Goal: Find specific page/section: Find specific page/section

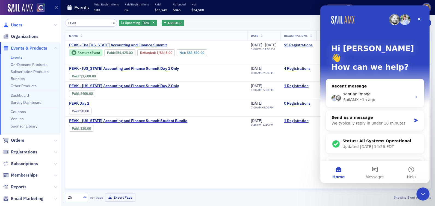
click at [19, 27] on span "Users" at bounding box center [16, 25] width 11 height 6
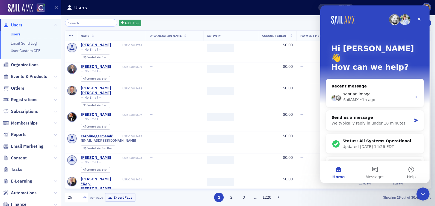
click at [85, 23] on input "search" at bounding box center [91, 23] width 52 height 8
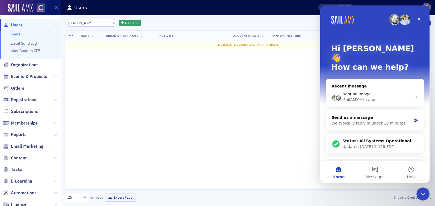
click at [78, 24] on input "Michael West" at bounding box center [91, 23] width 52 height 8
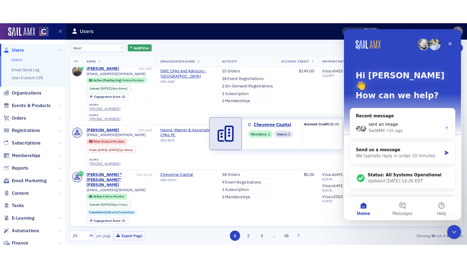
scroll to position [100, 0]
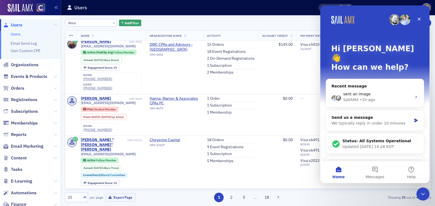
drag, startPoint x: 184, startPoint y: 104, endPoint x: 373, endPoint y: 0, distance: 216.1
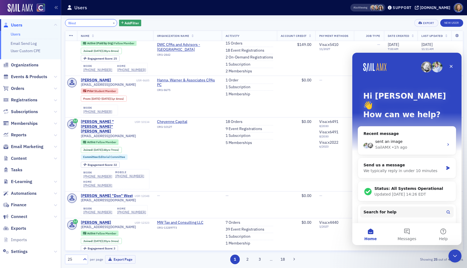
click at [76, 24] on input "West" at bounding box center [91, 23] width 52 height 8
drag, startPoint x: 84, startPoint y: 24, endPoint x: 30, endPoint y: 9, distance: 56.0
click at [30, 11] on div "Users Users Email Send Log User Custom CPE Organizations Events & Products Orde…" at bounding box center [233, 134] width 467 height 268
paste input "Paul Harrison"
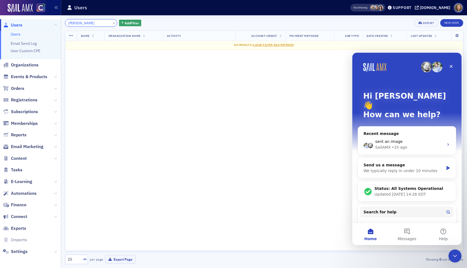
click at [78, 22] on input "Paul Harrison" at bounding box center [91, 23] width 52 height 8
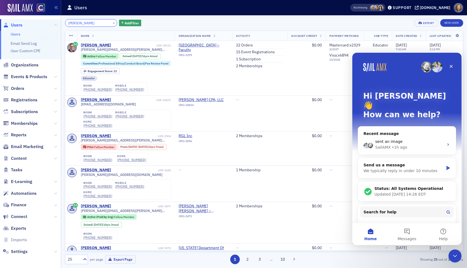
drag, startPoint x: 92, startPoint y: 24, endPoint x: 30, endPoint y: 17, distance: 62.7
click at [30, 17] on div "Users Users Email Send Log User Custom CPE Organizations Events & Products Orde…" at bounding box center [233, 134] width 467 height 268
paste input "Steven Shuster"
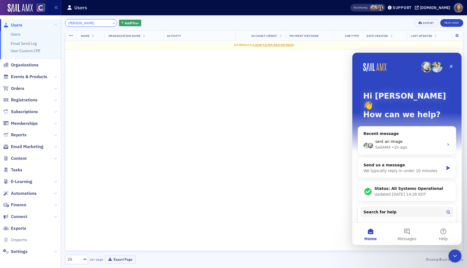
click at [82, 23] on input "Steven Shuster" at bounding box center [91, 23] width 52 height 8
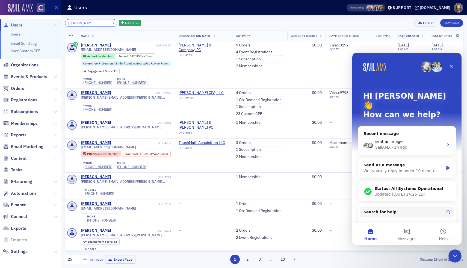
drag, startPoint x: 96, startPoint y: 23, endPoint x: 16, endPoint y: 11, distance: 81.4
click at [16, 11] on div "Users Users Email Send Log User Custom CPE Organizations Events & Products Orde…" at bounding box center [233, 134] width 467 height 268
paste input "Victor Amaya"
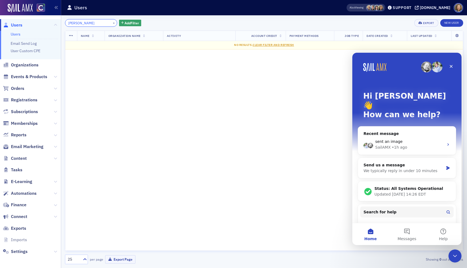
drag, startPoint x: 78, startPoint y: 23, endPoint x: 42, endPoint y: 17, distance: 36.8
click at [42, 17] on div "Users Users Email Send Log User Custom CPE Organizations Events & Products Orde…" at bounding box center [233, 134] width 467 height 268
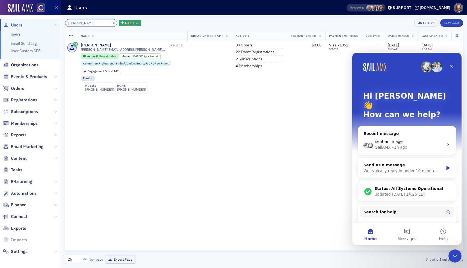
drag, startPoint x: 93, startPoint y: 20, endPoint x: 96, endPoint y: 24, distance: 4.5
click at [96, 24] on input "Amaya" at bounding box center [91, 23] width 52 height 8
paste input "Brewster Gray CPA"
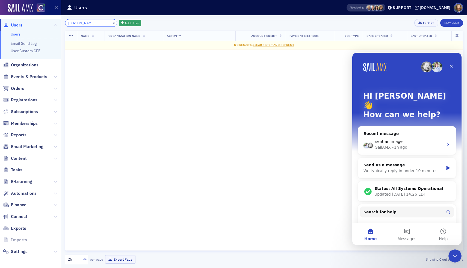
click at [85, 24] on input "Brewster Gray" at bounding box center [91, 23] width 52 height 8
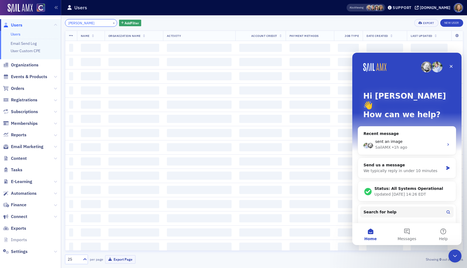
type input "Brewster Gray"
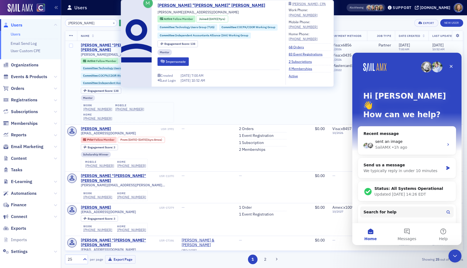
click at [106, 45] on div "Brewster "Bruce" Gray" at bounding box center [120, 48] width 79 height 10
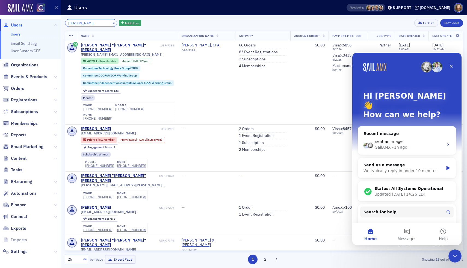
drag, startPoint x: 94, startPoint y: 20, endPoint x: 106, endPoint y: 23, distance: 12.7
click at [106, 23] on div "Brewster Gray ×" at bounding box center [91, 23] width 52 height 8
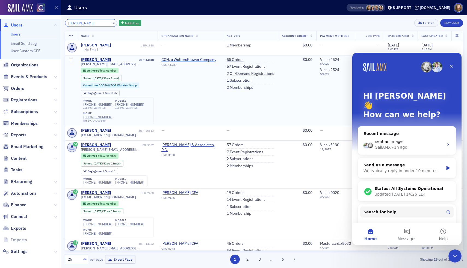
type input "Bruce Nelson"
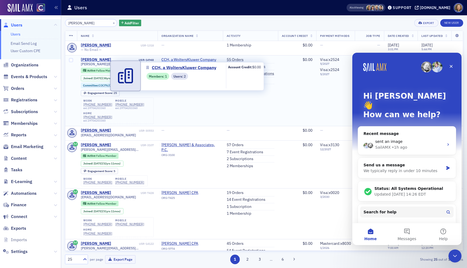
click at [203, 60] on span "CCH, a WoltersKluwer Company" at bounding box center [188, 59] width 55 height 5
select select "US"
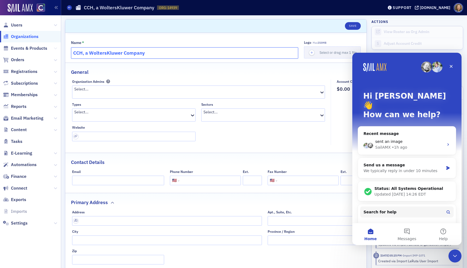
drag, startPoint x: 157, startPoint y: 53, endPoint x: 55, endPoint y: 51, distance: 102.2
click at [55, 51] on div "Users Organizations Events & Products Orders Registrations Subscriptions Member…" at bounding box center [233, 134] width 467 height 268
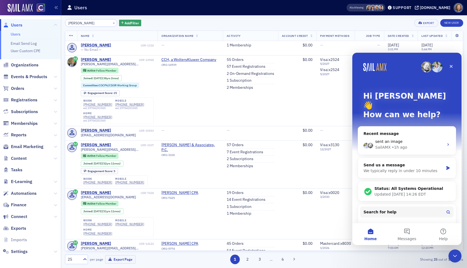
drag, startPoint x: 92, startPoint y: 23, endPoint x: 10, endPoint y: 2, distance: 84.9
click at [9, 8] on div "Users Users Email Send Log User Custom CPE Organizations Events & Products Orde…" at bounding box center [233, 134] width 467 height 268
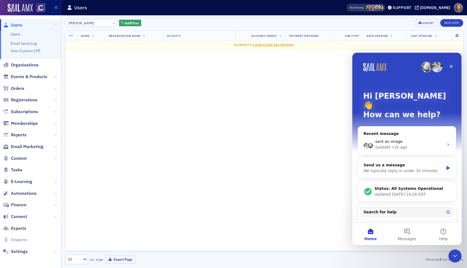
click at [76, 22] on input "Carol Bailiff" at bounding box center [91, 23] width 52 height 8
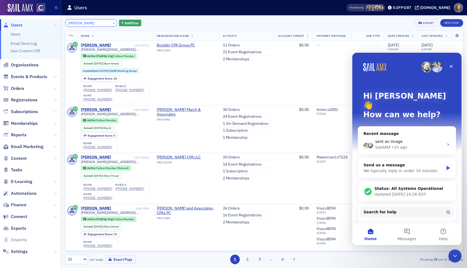
drag, startPoint x: 87, startPoint y: 23, endPoint x: 18, endPoint y: 13, distance: 69.8
click at [18, 14] on div "Users Users Email Send Log User Custom CPE Organizations Events & Products Orde…" at bounding box center [233, 134] width 467 height 268
paste input "Dayna Roane"
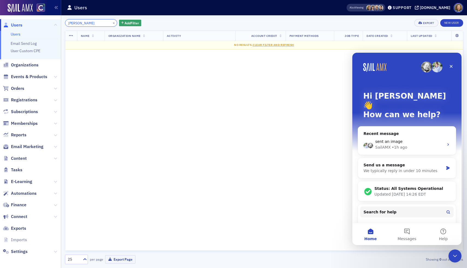
click at [81, 23] on input "Dayna Roane" at bounding box center [91, 23] width 52 height 8
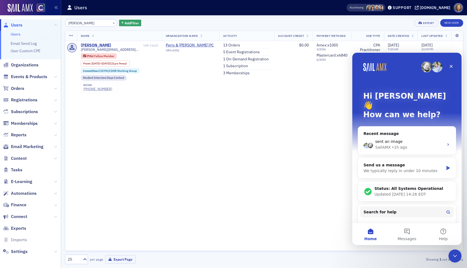
drag, startPoint x: 200, startPoint y: 43, endPoint x: 302, endPoint y: 1, distance: 110.9
drag, startPoint x: 94, startPoint y: 20, endPoint x: 104, endPoint y: 23, distance: 10.4
click at [104, 23] on div "Dayna Roane ×" at bounding box center [91, 23] width 52 height 8
paste input "Eric Myers"
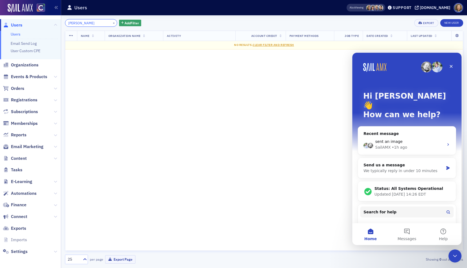
click at [96, 23] on input "Eric Myers" at bounding box center [91, 23] width 52 height 8
drag, startPoint x: 91, startPoint y: 22, endPoint x: 30, endPoint y: -4, distance: 65.9
click at [30, 0] on html "Users Users Email Send Log User Custom CPE Organizations Events & Products Orde…" at bounding box center [233, 134] width 467 height 268
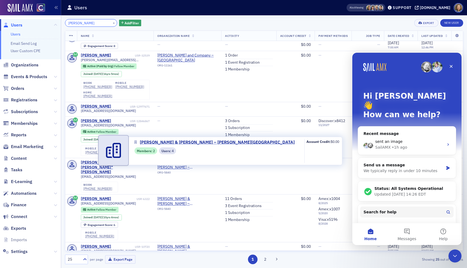
scroll to position [516, 0]
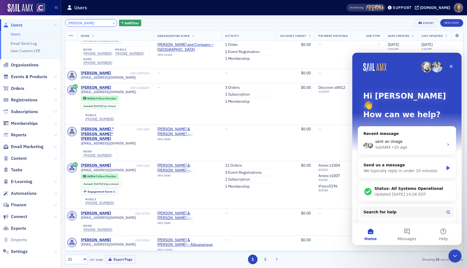
drag, startPoint x: 86, startPoint y: 23, endPoint x: 34, endPoint y: 13, distance: 53.0
click at [34, 13] on div "Users Users Email Send Log User Custom CPE Organizations Events & Products Orde…" at bounding box center [233, 134] width 467 height 268
paste input "William Knicely"
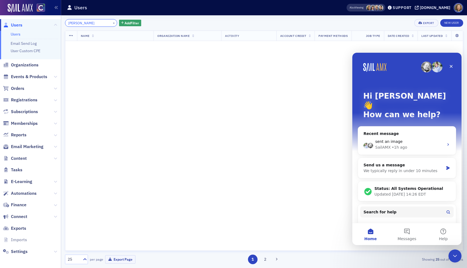
scroll to position [865, 0]
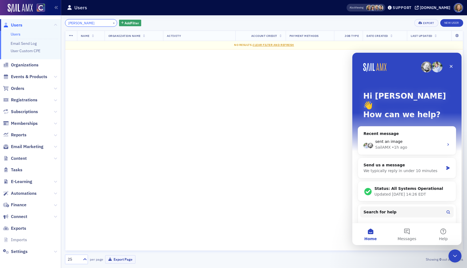
click at [80, 23] on input "William Knicely" at bounding box center [91, 23] width 52 height 8
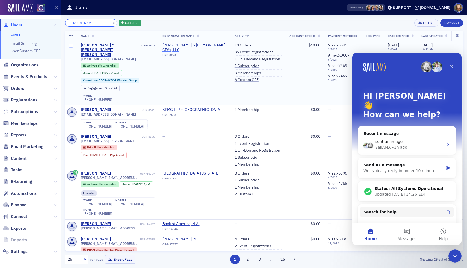
type input "William Knicely"
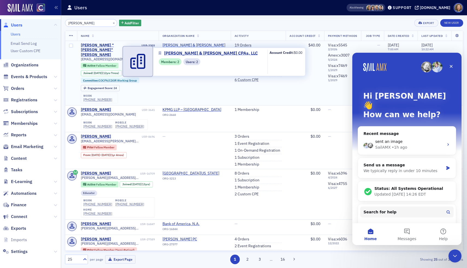
click at [194, 46] on span "LeDoux & Gority CPAs, LLC" at bounding box center [194, 48] width 64 height 10
select select "US"
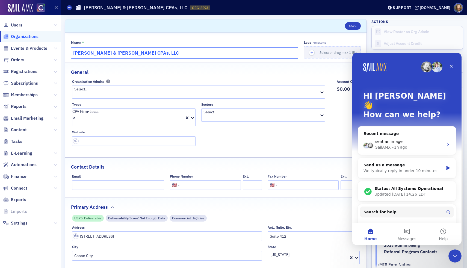
drag, startPoint x: 158, startPoint y: 56, endPoint x: 48, endPoint y: 43, distance: 110.9
click at [48, 43] on div "Users Organizations Events & Products Orders Registrations Subscriptions Member…" at bounding box center [233, 134] width 467 height 268
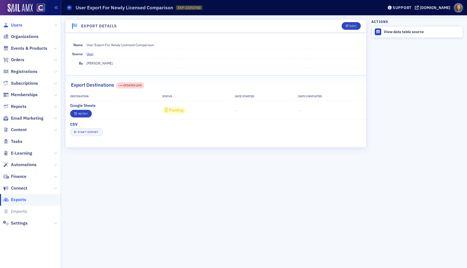
click at [13, 26] on span "Users" at bounding box center [16, 25] width 11 height 6
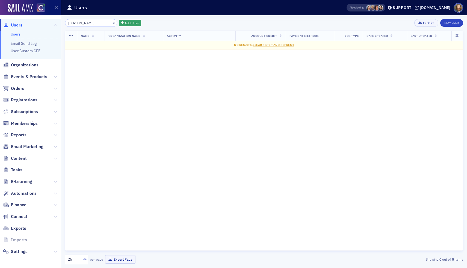
drag, startPoint x: 81, startPoint y: 23, endPoint x: 53, endPoint y: 20, distance: 28.3
click at [54, 21] on div "Users Users Email Send Log User Custom CPE Organizations Events & Products Orde…" at bounding box center [233, 134] width 467 height 268
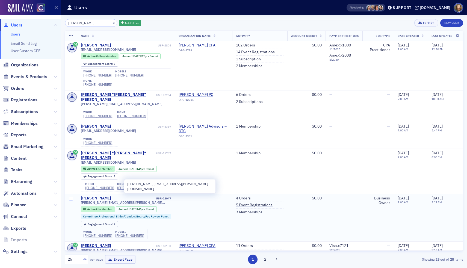
type input "Harper"
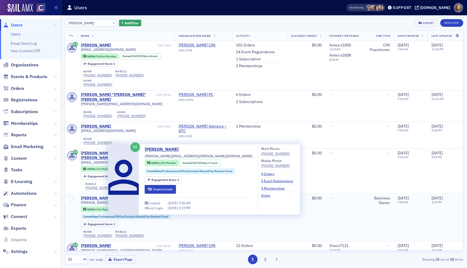
click at [103, 196] on div "Melinda Harper" at bounding box center [96, 198] width 30 height 5
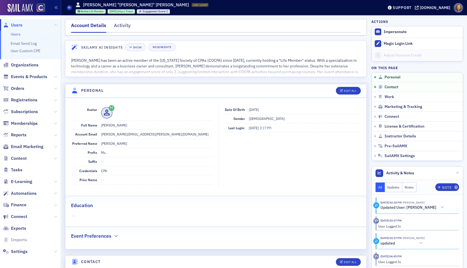
click at [17, 35] on link "Users" at bounding box center [16, 34] width 10 height 5
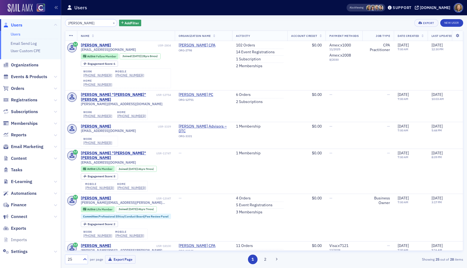
drag, startPoint x: 89, startPoint y: 24, endPoint x: 29, endPoint y: 7, distance: 61.8
click at [27, 13] on div "Users Users Email Send Log User Custom CPE Organizations Events & Products Orde…" at bounding box center [233, 134] width 467 height 268
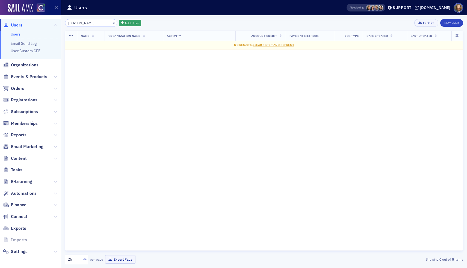
click at [81, 22] on input "Harlan Rubottom" at bounding box center [91, 23] width 52 height 8
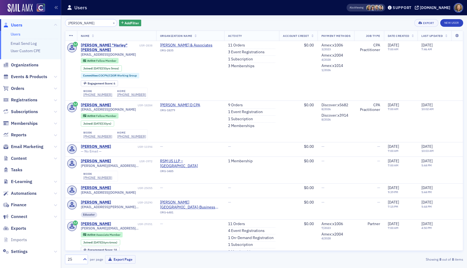
drag, startPoint x: 206, startPoint y: 45, endPoint x: 350, endPoint y: 0, distance: 150.7
drag, startPoint x: 100, startPoint y: 24, endPoint x: 18, endPoint y: 15, distance: 82.1
click at [18, 15] on div "Users Users Email Send Log User Custom CPE Organizations Events & Products Orde…" at bounding box center [233, 134] width 467 height 268
paste input "eidi Humphreys"
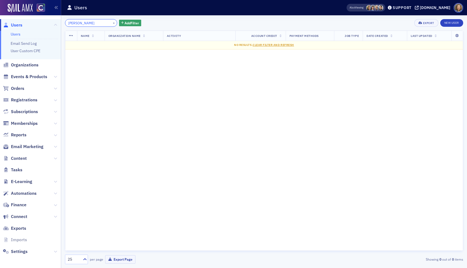
click at [77, 23] on input "Heidi Humphreys" at bounding box center [91, 23] width 52 height 8
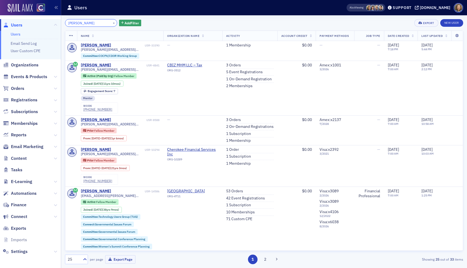
drag, startPoint x: 100, startPoint y: 23, endPoint x: 32, endPoint y: 5, distance: 70.4
click at [32, 6] on div "Users Users Email Send Log User Custom CPE Organizations Events & Products Orde…" at bounding box center [233, 134] width 467 height 268
paste input "Jordan Empey"
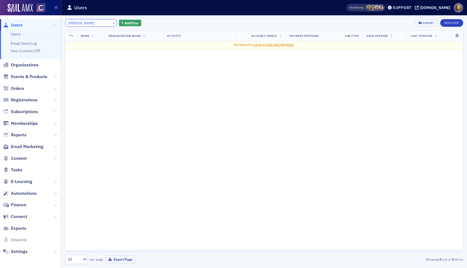
click at [81, 22] on input "Jordan Empey" at bounding box center [91, 23] width 52 height 8
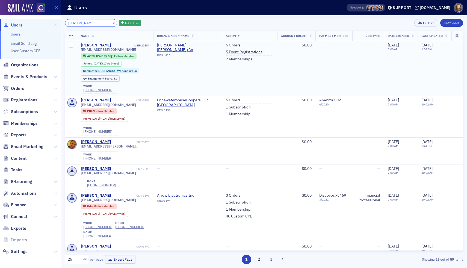
type input "Jordan Empey"
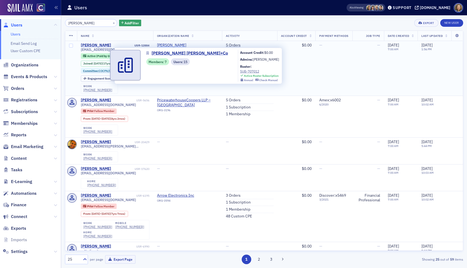
click at [198, 46] on span "Stockman Kast Ryan+Co" at bounding box center [187, 48] width 61 height 10
select select "US"
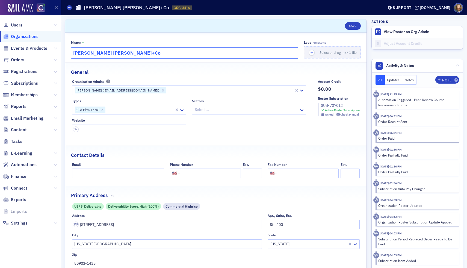
drag, startPoint x: 138, startPoint y: 54, endPoint x: 52, endPoint y: 44, distance: 86.6
click at [52, 44] on div "Users Organizations Events & Products Orders Registrations Subscriptions Member…" at bounding box center [233, 134] width 467 height 268
click at [15, 25] on span "Users" at bounding box center [16, 25] width 11 height 6
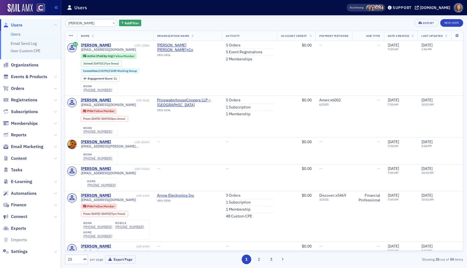
click at [97, 21] on input "Jordan Empey" at bounding box center [91, 23] width 52 height 8
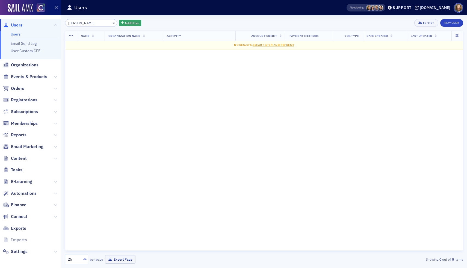
click at [78, 24] on input "Josh Pens" at bounding box center [91, 23] width 52 height 8
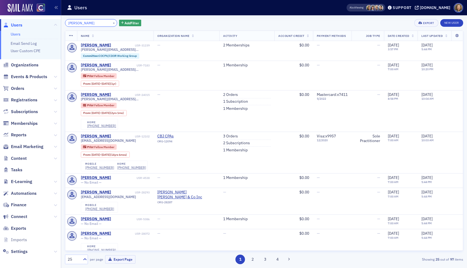
drag, startPoint x: 88, startPoint y: 26, endPoint x: 48, endPoint y: 20, distance: 40.9
click at [48, 20] on div "Users Users Email Send Log User Custom CPE Organizations Events & Products Orde…" at bounding box center [233, 134] width 467 height 268
paste input "Paul Hamilton"
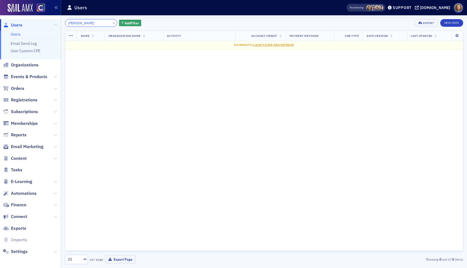
click at [79, 22] on input "Paul Hamilton" at bounding box center [91, 23] width 52 height 8
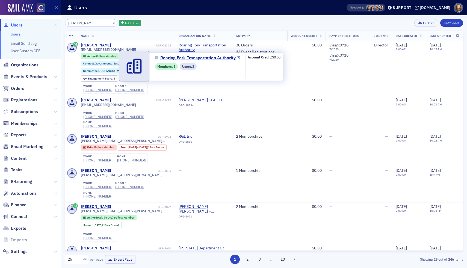
click at [221, 57] on span "Roaring Fork Transportation Authority" at bounding box center [197, 58] width 75 height 7
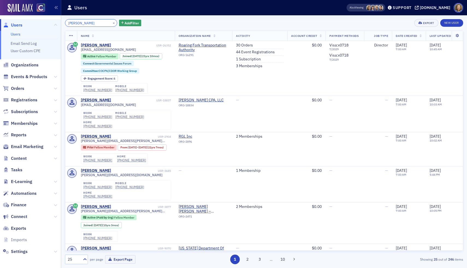
drag, startPoint x: 93, startPoint y: 23, endPoint x: 44, endPoint y: 21, distance: 49.5
click at [44, 21] on div "Users Users Email Send Log User Custom CPE Organizations Events & Products Orde…" at bounding box center [233, 134] width 467 height 268
paste input "hilip Ericks"
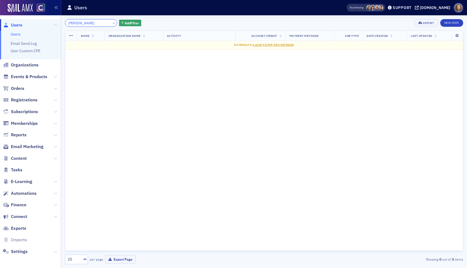
click at [77, 22] on input "Philip Erickson" at bounding box center [91, 23] width 52 height 8
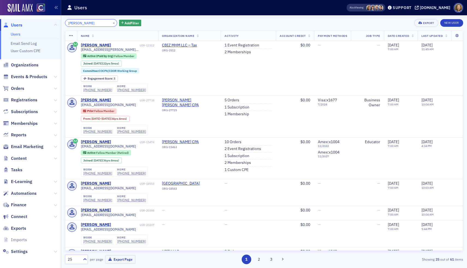
drag, startPoint x: 99, startPoint y: 25, endPoint x: 42, endPoint y: 15, distance: 57.8
click at [42, 16] on div "Users Users Email Send Log User Custom CPE Organizations Events & Products Orde…" at bounding box center [233, 134] width 467 height 268
paste input "Sheila Hicks"
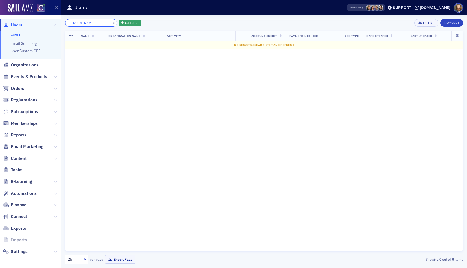
click at [82, 24] on input "Sheila Hicks" at bounding box center [91, 23] width 52 height 8
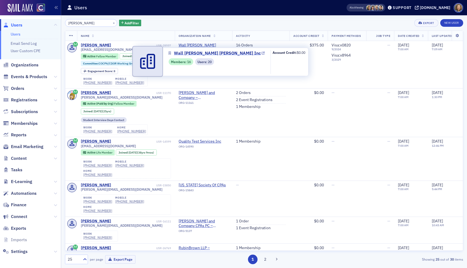
click at [207, 53] on span "Wall Smith Bateman Inc" at bounding box center [217, 53] width 87 height 7
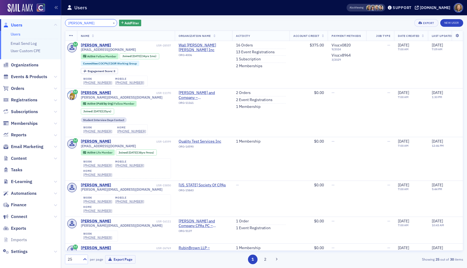
drag, startPoint x: 93, startPoint y: 22, endPoint x: 13, endPoint y: 1, distance: 82.4
click at [13, 1] on div "Users Users Email Send Log User Custom CPE Organizations Events & Products Orde…" at bounding box center [233, 134] width 467 height 268
paste input "David Schwenke"
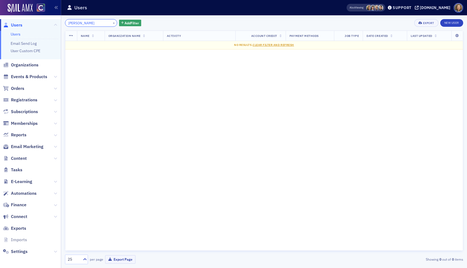
click at [79, 23] on input "David Schwenke" at bounding box center [91, 23] width 52 height 8
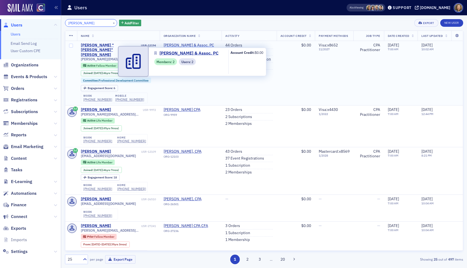
type input "David Schwenke"
click at [191, 45] on span "Schwenke & Assoc. PC" at bounding box center [189, 45] width 51 height 5
select select "US"
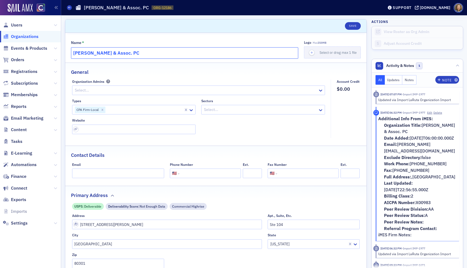
drag, startPoint x: 146, startPoint y: 54, endPoint x: 16, endPoint y: 40, distance: 130.6
click at [16, 40] on div "Users Organizations Events & Products Orders Registrations Subscriptions Member…" at bounding box center [233, 134] width 467 height 268
click at [18, 23] on span "Users" at bounding box center [16, 25] width 11 height 6
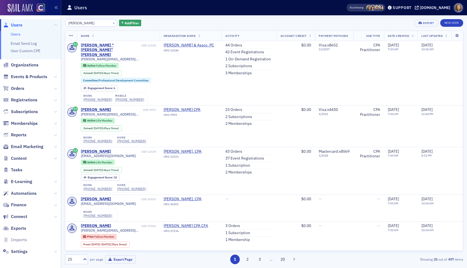
drag, startPoint x: 96, startPoint y: 24, endPoint x: 26, endPoint y: 7, distance: 72.0
click at [26, 7] on div "Users Users Email Send Log User Custom CPE Organizations Events & Products Orde…" at bounding box center [233, 134] width 467 height 268
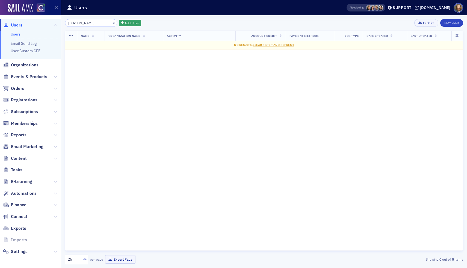
click at [81, 23] on input "Steven Taniguchi" at bounding box center [91, 23] width 52 height 8
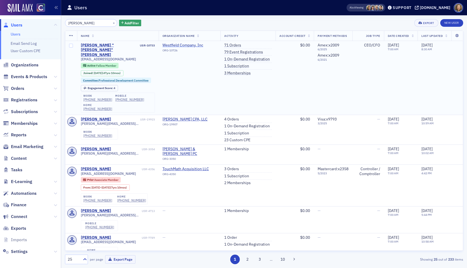
type input "Steven Taniguchi"
click at [188, 45] on span "Westfield Company, Inc" at bounding box center [187, 45] width 50 height 5
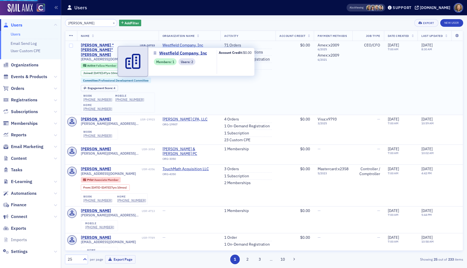
select select "US"
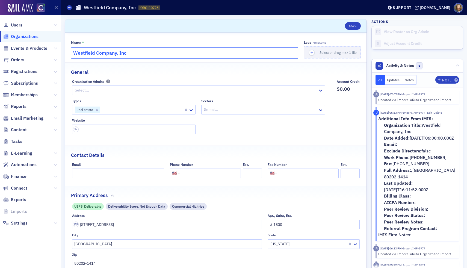
drag, startPoint x: 145, startPoint y: 52, endPoint x: 45, endPoint y: 38, distance: 101.5
click at [45, 38] on div "Users Organizations Events & Products Orders Registrations Subscriptions Member…" at bounding box center [233, 134] width 467 height 268
click at [16, 24] on span "Users" at bounding box center [16, 25] width 11 height 6
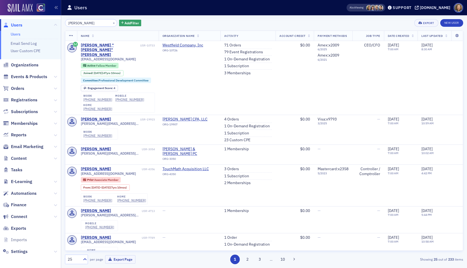
drag, startPoint x: 97, startPoint y: 23, endPoint x: 14, endPoint y: 5, distance: 85.1
click at [13, 5] on div "Users Users Email Send Log User Custom CPE Organizations Events & Products Orde…" at bounding box center [233, 134] width 467 height 268
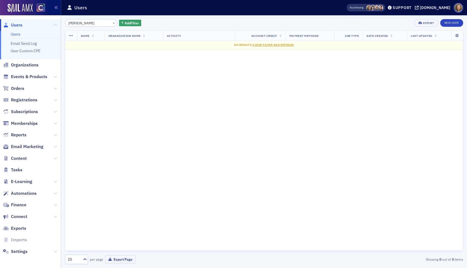
click at [80, 23] on input "David Dassler" at bounding box center [91, 23] width 52 height 8
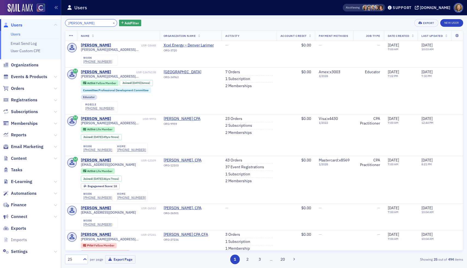
drag, startPoint x: 92, startPoint y: 24, endPoint x: 37, endPoint y: 8, distance: 57.1
click at [37, 8] on div "Users Users Email Send Log User Custom CPE Organizations Events & Products Orde…" at bounding box center [233, 134] width 467 height 268
paste input "Karla Willschau"
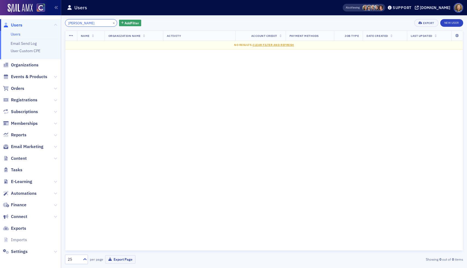
click at [78, 23] on input "Karla Willschau" at bounding box center [91, 23] width 52 height 8
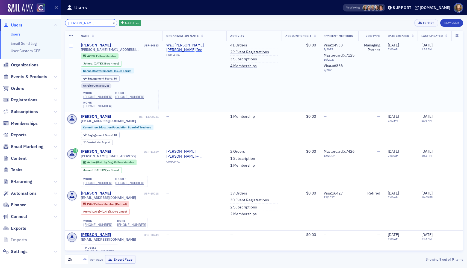
type input "Karla Willschau"
click at [206, 45] on span "Wall Smith Bateman Inc" at bounding box center [194, 48] width 56 height 10
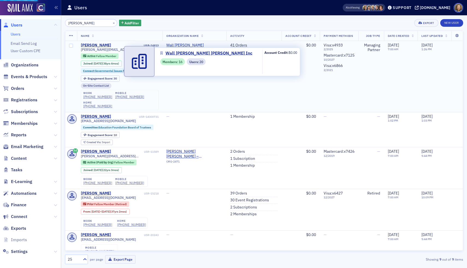
select select "US"
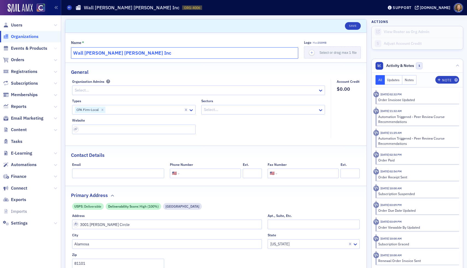
drag, startPoint x: 146, startPoint y: 51, endPoint x: 55, endPoint y: 45, distance: 91.1
click at [55, 45] on div "Users Organizations Events & Products Orders Registrations Subscriptions Member…" at bounding box center [233, 134] width 467 height 268
click at [15, 24] on span "Users" at bounding box center [16, 25] width 11 height 6
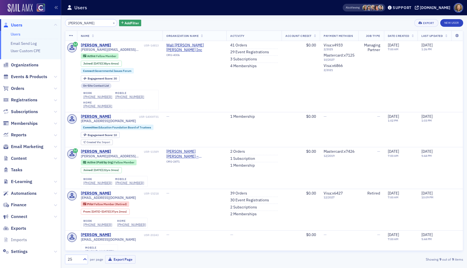
drag, startPoint x: 96, startPoint y: 24, endPoint x: 26, endPoint y: 11, distance: 71.7
click at [26, 11] on div "Users Users Email Send Log User Custom CPE Organizations Events & Products Orde…" at bounding box center [233, 134] width 467 height 268
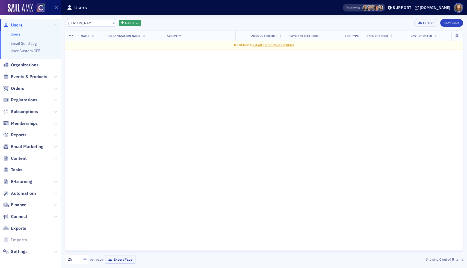
click at [84, 23] on input "Stephanie Daniels" at bounding box center [91, 23] width 52 height 8
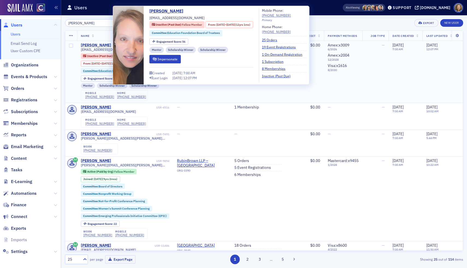
type input "Stephanie Daniels"
click at [96, 45] on div "Stephanie Daniels" at bounding box center [96, 45] width 30 height 5
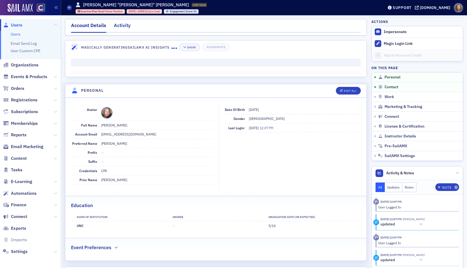
click at [123, 26] on div "Activity" at bounding box center [122, 27] width 17 height 10
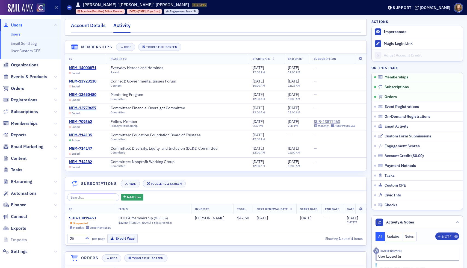
click at [91, 27] on div "Account Details" at bounding box center [88, 27] width 35 height 10
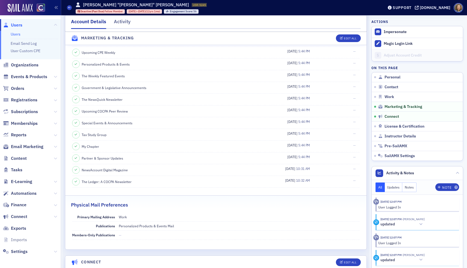
scroll to position [644, 0]
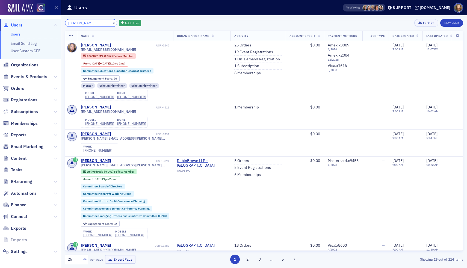
drag, startPoint x: 99, startPoint y: 23, endPoint x: 34, endPoint y: 8, distance: 66.6
click at [34, 8] on div "Users Users Email Send Log User Custom CPE Organizations Events & Products Orde…" at bounding box center [233, 134] width 467 height 268
paste input "Fernando Varela"
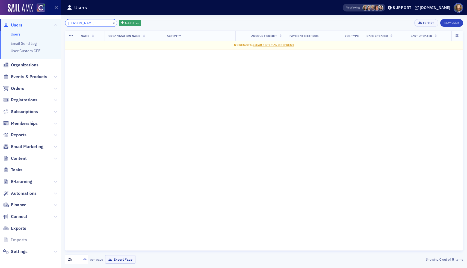
click at [85, 23] on input "Fernando Varela" at bounding box center [91, 23] width 52 height 8
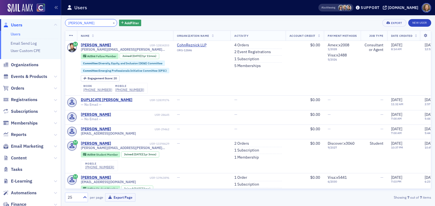
drag, startPoint x: 98, startPoint y: 23, endPoint x: 36, endPoint y: 16, distance: 62.1
click at [37, 16] on div "Users Users Email Send Log User Custom CPE Organizations Events & Products Orde…" at bounding box center [217, 103] width 435 height 206
paste input "James Rae"
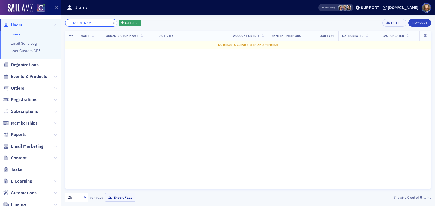
click at [81, 24] on input "James Rae" at bounding box center [91, 23] width 52 height 8
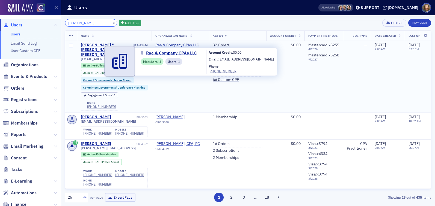
type input "James Rae"
click at [185, 44] on span "Rae & Company CPAs LLC" at bounding box center [180, 45] width 50 height 5
select select "US"
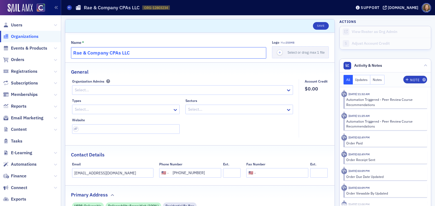
drag, startPoint x: 150, startPoint y: 54, endPoint x: 55, endPoint y: 43, distance: 95.6
click at [55, 43] on div "Users Organizations Events & Products Orders Registrations Subscriptions Member…" at bounding box center [217, 103] width 435 height 206
click at [18, 25] on span "Users" at bounding box center [16, 25] width 11 height 6
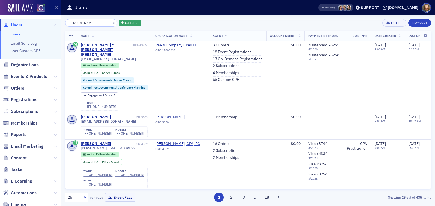
drag, startPoint x: 96, startPoint y: 25, endPoint x: 26, endPoint y: 19, distance: 71.0
click at [26, 19] on div "Users Users Email Send Log User Custom CPE Organizations Events & Products Orde…" at bounding box center [217, 103] width 435 height 206
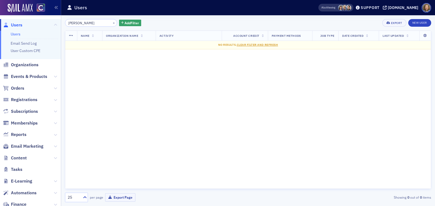
click at [78, 22] on input "John Lewis" at bounding box center [91, 23] width 52 height 8
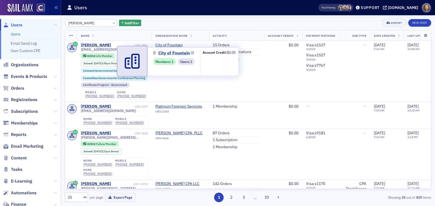
click at [181, 52] on span "City of Fountain" at bounding box center [173, 53] width 31 height 7
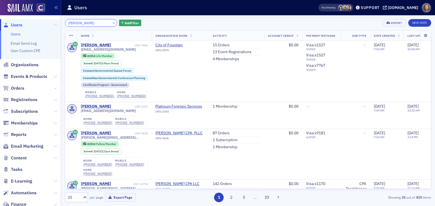
drag, startPoint x: 92, startPoint y: 23, endPoint x: 31, endPoint y: 18, distance: 61.4
click at [31, 18] on div "Users Users Email Send Log User Custom CPE Organizations Events & Products Orde…" at bounding box center [217, 103] width 435 height 206
paste input "Kelly Watson"
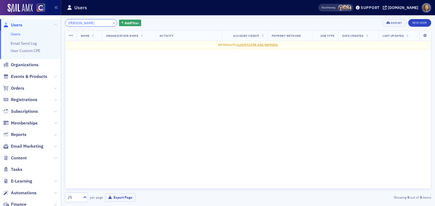
click at [79, 22] on input "Kelly Watson" at bounding box center [91, 23] width 52 height 8
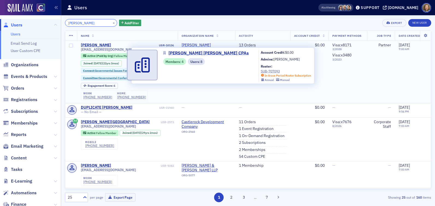
type input "Kelly Watson"
click at [209, 43] on span "Watson Coon Ryan CPAs" at bounding box center [207, 48] width 50 height 10
select select "US"
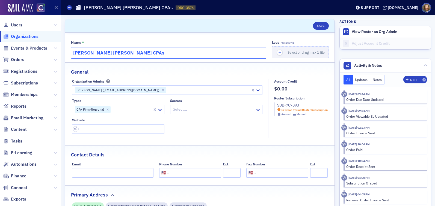
drag, startPoint x: 143, startPoint y: 55, endPoint x: 29, endPoint y: 44, distance: 114.4
click at [29, 44] on div "Users Organizations Events & Products Orders Registrations Subscriptions Member…" at bounding box center [217, 103] width 435 height 206
click at [16, 23] on span "Users" at bounding box center [16, 25] width 11 height 6
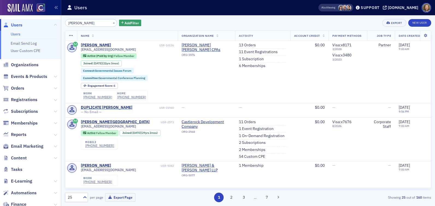
drag, startPoint x: 93, startPoint y: 21, endPoint x: 46, endPoint y: 19, distance: 47.0
click at [46, 19] on div "Users Users Email Send Log User Custom CPE Organizations Events & Products Orde…" at bounding box center [217, 103] width 435 height 206
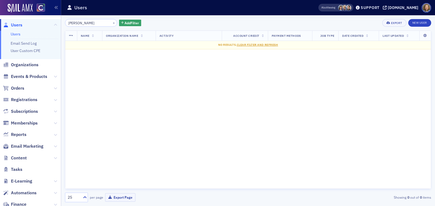
click at [80, 24] on input "Derald Lyons" at bounding box center [91, 23] width 52 height 8
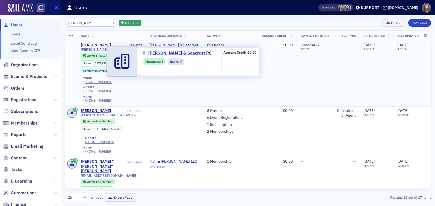
type input "Derald Lyons"
click at [173, 44] on span "Lyons & Seacrest PC" at bounding box center [175, 48] width 50 height 10
select select "US"
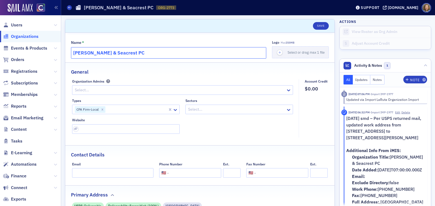
drag, startPoint x: 132, startPoint y: 51, endPoint x: 52, endPoint y: 46, distance: 80.1
click at [52, 46] on div "Users Organizations Events & Products Orders Registrations Subscriptions Member…" at bounding box center [217, 103] width 435 height 206
click at [20, 21] on span "Users" at bounding box center [30, 25] width 61 height 12
click at [20, 24] on span "Users" at bounding box center [16, 25] width 11 height 6
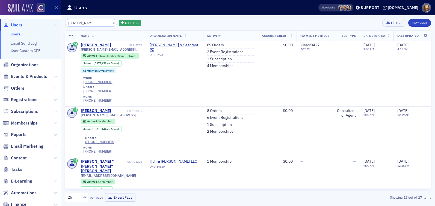
drag, startPoint x: 94, startPoint y: 22, endPoint x: 28, endPoint y: 12, distance: 66.5
click at [29, 12] on div "Users Users Email Send Log User Custom CPE Organizations Events & Products Orde…" at bounding box center [217, 103] width 435 height 206
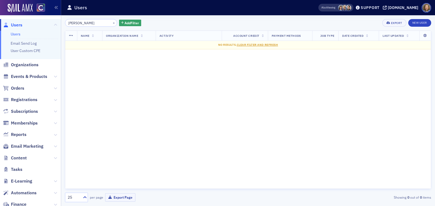
click at [77, 23] on input "Mark Smith" at bounding box center [91, 23] width 52 height 8
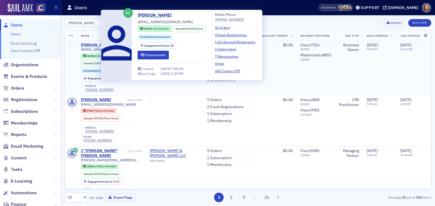
type input "Mark Smith"
click at [87, 46] on div "Mark Smith" at bounding box center [96, 45] width 30 height 5
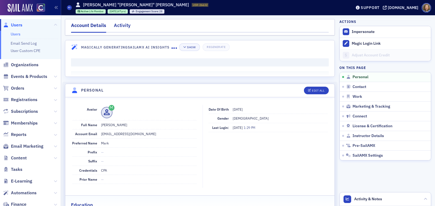
click at [123, 25] on div "Activity" at bounding box center [122, 27] width 17 height 10
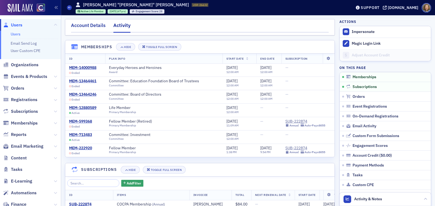
click at [89, 25] on div "Account Details" at bounding box center [88, 27] width 35 height 10
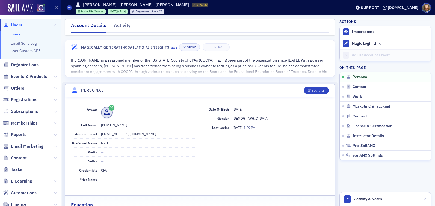
click at [17, 32] on link "Users" at bounding box center [16, 34] width 10 height 5
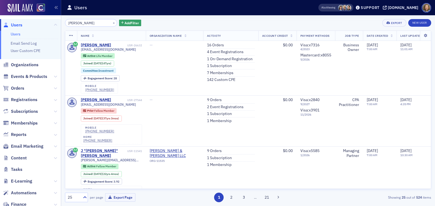
drag, startPoint x: 94, startPoint y: 22, endPoint x: 30, endPoint y: 17, distance: 64.4
click at [30, 17] on div "Users Users Email Send Log User Custom CPE Organizations Events & Products Orde…" at bounding box center [217, 103] width 435 height 206
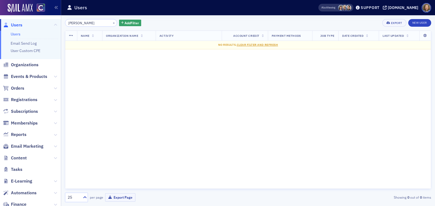
click at [78, 23] on input "Scott Sprinkle" at bounding box center [91, 23] width 52 height 8
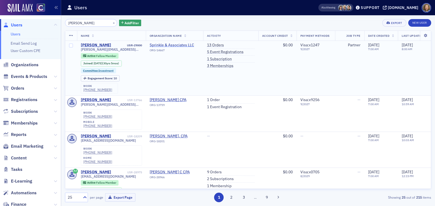
type input "Scott Sprinkle"
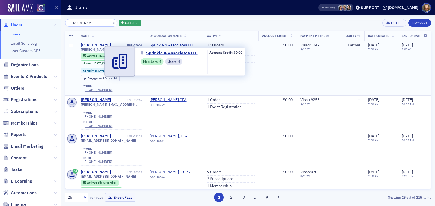
click at [169, 45] on span "Sprinkle & Associates LLC" at bounding box center [175, 45] width 50 height 5
select select "US"
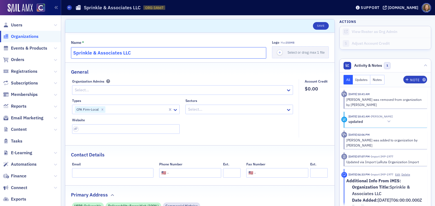
drag, startPoint x: 148, startPoint y: 55, endPoint x: 31, endPoint y: 44, distance: 117.4
click at [31, 44] on div "Users Organizations Events & Products Orders Registrations Subscriptions Member…" at bounding box center [217, 103] width 435 height 206
click at [18, 24] on span "Users" at bounding box center [16, 25] width 11 height 6
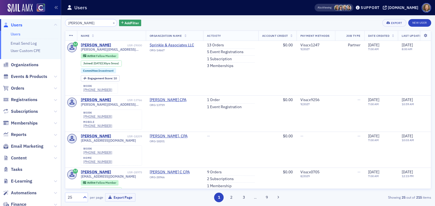
drag, startPoint x: 96, startPoint y: 25, endPoint x: 45, endPoint y: 14, distance: 52.5
click at [45, 15] on div "Users Users Email Send Log User Custom CPE Organizations Events & Products Orde…" at bounding box center [217, 103] width 435 height 206
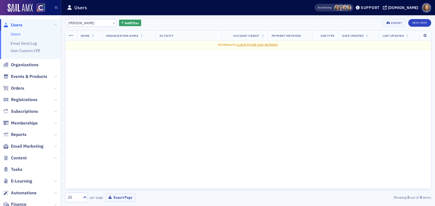
click at [81, 23] on input "Sandra Adams" at bounding box center [91, 23] width 52 height 8
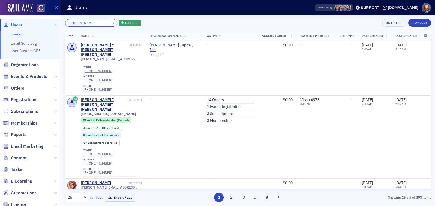
drag, startPoint x: 94, startPoint y: 22, endPoint x: 8, endPoint y: 17, distance: 86.2
click at [8, 17] on div "Users Users Email Send Log User Custom CPE Organizations Events & Products Orde…" at bounding box center [217, 103] width 435 height 206
paste input "Pamela Feely"
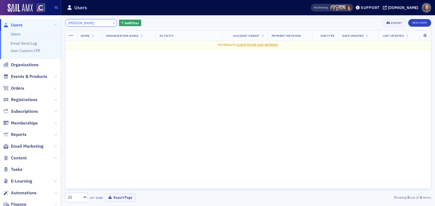
click at [81, 23] on input "Pamela Feely" at bounding box center [91, 23] width 52 height 8
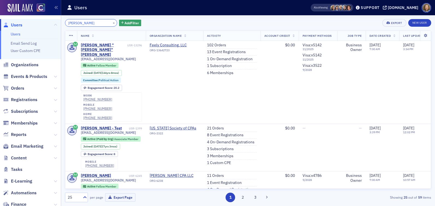
type input "Pamela Feely"
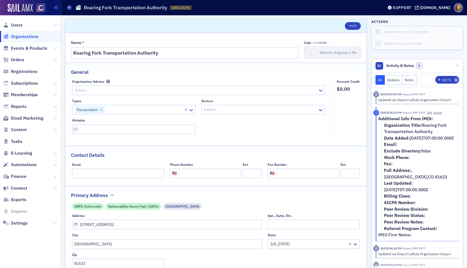
select select "US"
click at [17, 24] on span "Users" at bounding box center [16, 25] width 11 height 6
click at [18, 26] on span "Users" at bounding box center [16, 25] width 11 height 6
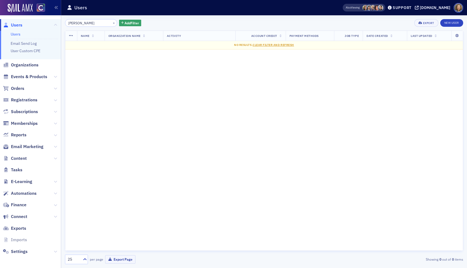
click at [81, 22] on input "Clifford Linhardt" at bounding box center [91, 23] width 52 height 8
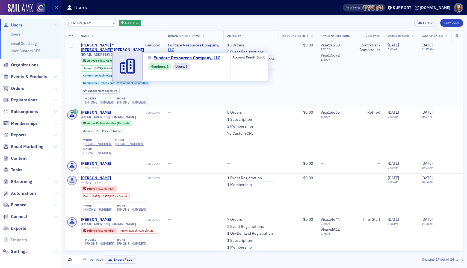
type input "Clifford Linhardt"
click at [191, 46] on span "Fundare Resources Company, LLC" at bounding box center [194, 48] width 52 height 10
select select "US"
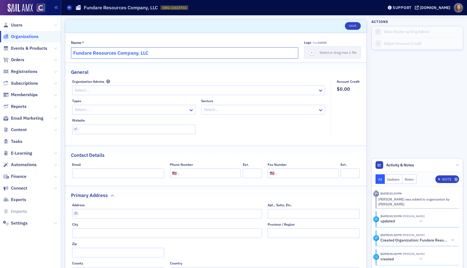
drag, startPoint x: 169, startPoint y: 52, endPoint x: 39, endPoint y: 42, distance: 130.6
click at [39, 42] on div "Users Organizations Events & Products Orders Registrations Subscriptions Member…" at bounding box center [233, 134] width 467 height 268
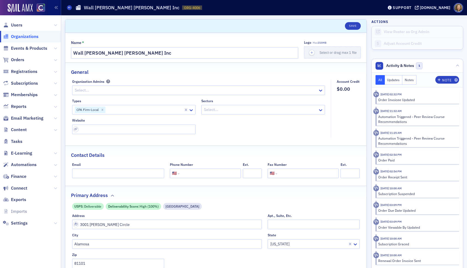
select select "US"
click at [40, 44] on div "Users Organizations Events & Products Orders Registrations Subscriptions Member…" at bounding box center [233, 134] width 467 height 268
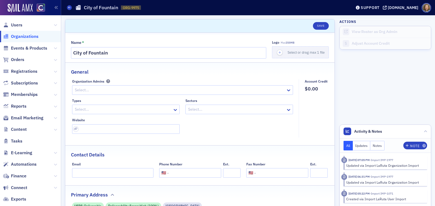
select select "US"
drag, startPoint x: 115, startPoint y: 54, endPoint x: 52, endPoint y: 46, distance: 63.8
click at [52, 46] on div "Users Organizations Events & Products Orders Registrations Subscriptions Member…" at bounding box center [217, 103] width 435 height 206
